Goal: Contribute content: Contribute content

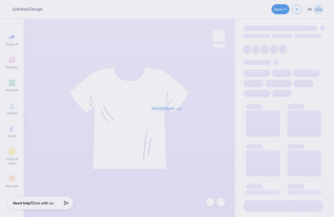
type input "Senior Hoco Tee"
type input "80"
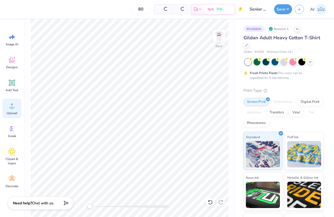
click at [11, 110] on icon at bounding box center [12, 106] width 8 height 8
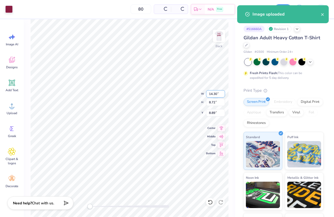
click at [212, 92] on input "14.30" at bounding box center [215, 93] width 19 height 7
type input "3.5"
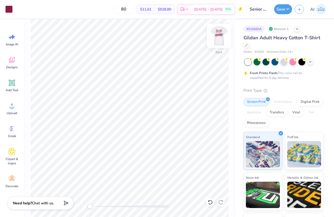
click at [218, 33] on img at bounding box center [219, 35] width 21 height 21
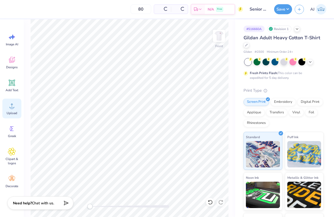
click at [12, 110] on div "Upload" at bounding box center [11, 109] width 19 height 20
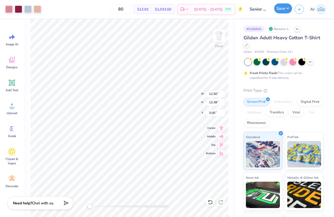
click at [287, 7] on button "Save" at bounding box center [284, 8] width 18 height 10
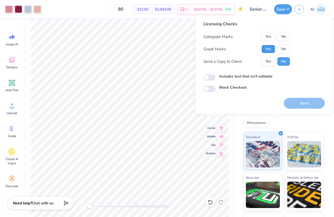
click at [272, 48] on button "Yes" at bounding box center [269, 49] width 14 height 8
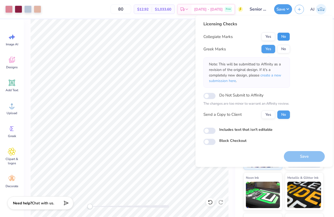
click at [282, 37] on button "No" at bounding box center [284, 36] width 13 height 8
click at [207, 130] on input "Includes text that isn't editable" at bounding box center [210, 131] width 12 height 6
checkbox input "true"
click at [299, 155] on button "Save" at bounding box center [304, 156] width 41 height 11
